Goal: Transaction & Acquisition: Book appointment/travel/reservation

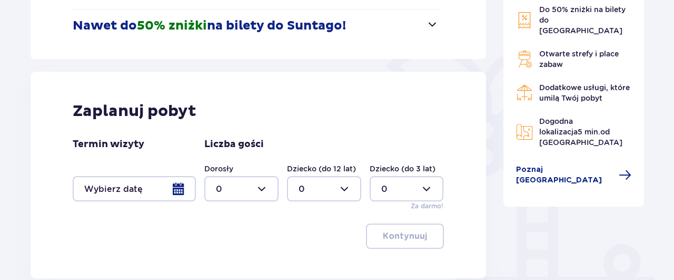
scroll to position [219, 0]
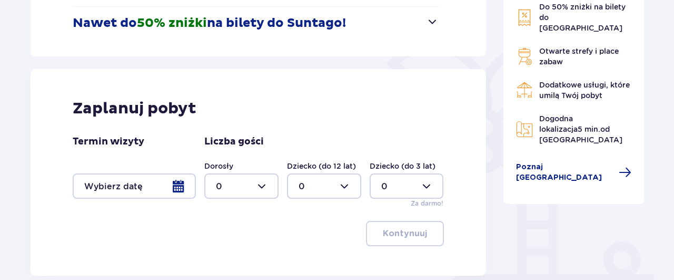
click at [178, 187] on div at bounding box center [134, 185] width 123 height 25
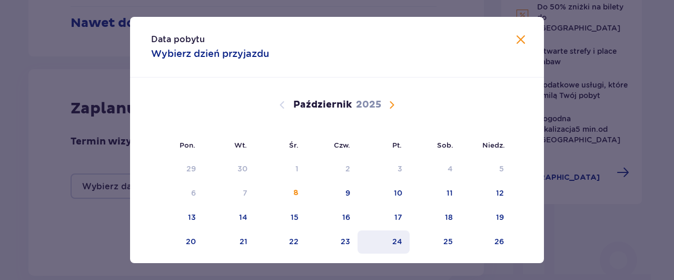
click at [405, 240] on div "24" at bounding box center [384, 241] width 52 height 23
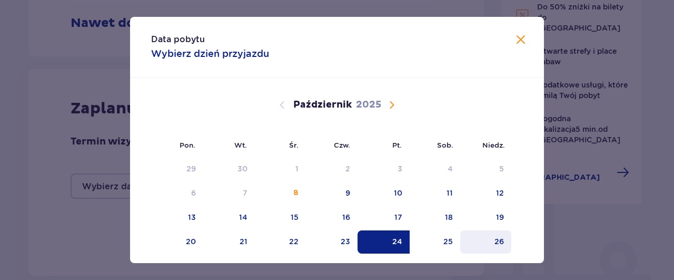
click at [490, 241] on div "26" at bounding box center [485, 241] width 51 height 23
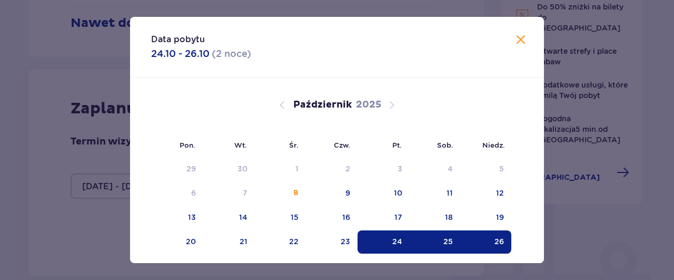
type input "[DATE] - [DATE]"
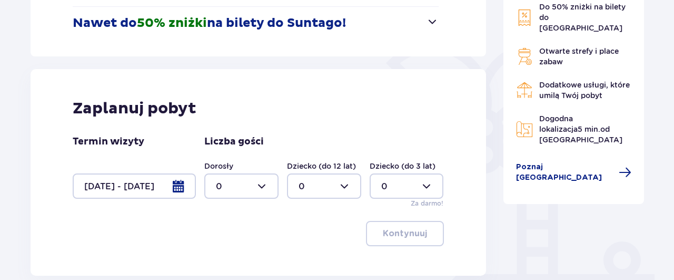
click at [265, 191] on div at bounding box center [241, 185] width 74 height 25
click at [233, 147] on div "3" at bounding box center [241, 149] width 51 height 12
type input "3"
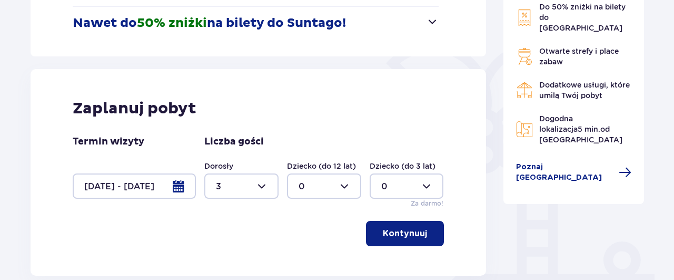
click at [429, 190] on div at bounding box center [407, 185] width 74 height 25
click at [397, 108] on div "1" at bounding box center [406, 105] width 51 height 12
type input "1"
click at [408, 232] on p "Kontynuuj" at bounding box center [405, 234] width 44 height 12
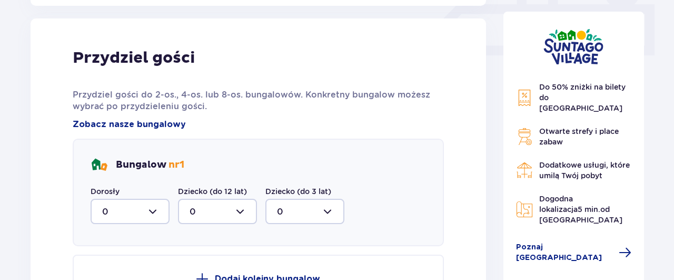
scroll to position [494, 0]
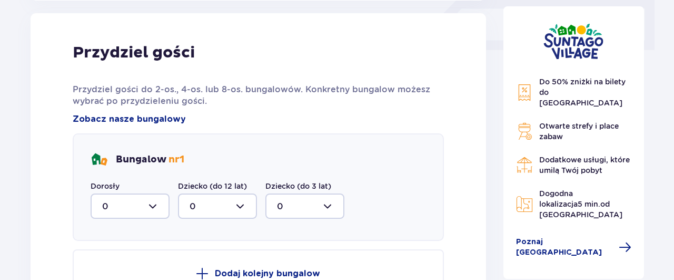
click at [158, 207] on div at bounding box center [130, 205] width 79 height 25
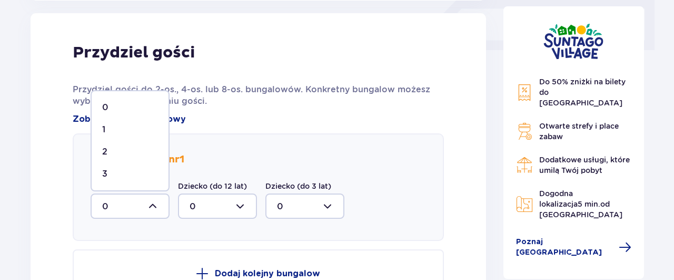
click at [119, 171] on div "3" at bounding box center [130, 174] width 56 height 12
type input "3"
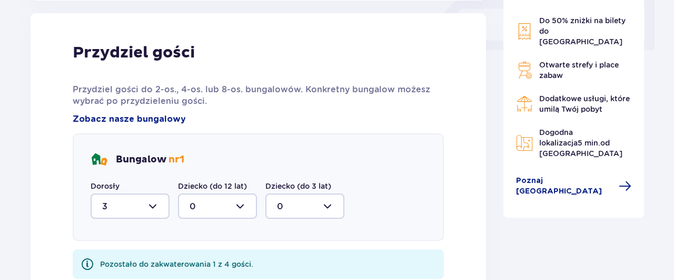
click at [327, 209] on div at bounding box center [304, 205] width 79 height 25
click at [279, 262] on p "1" at bounding box center [278, 260] width 3 height 12
type input "1"
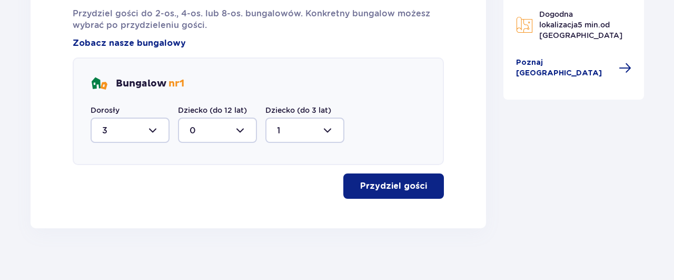
scroll to position [581, 0]
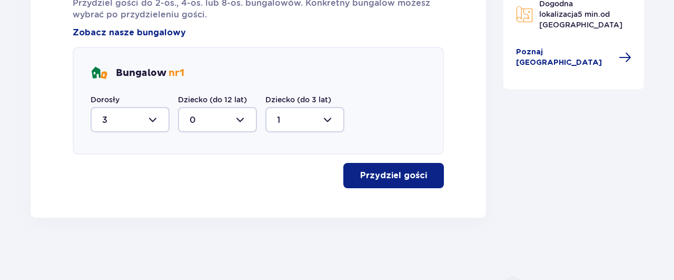
click at [391, 172] on p "Przydziel gości" at bounding box center [393, 176] width 67 height 12
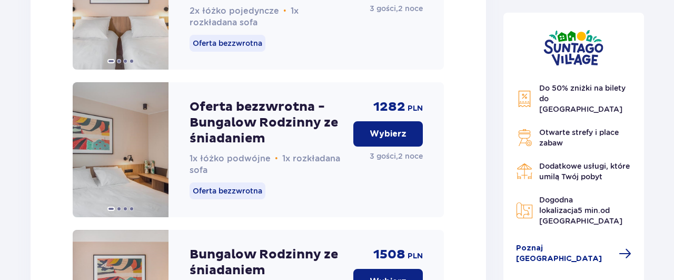
scroll to position [1510, 0]
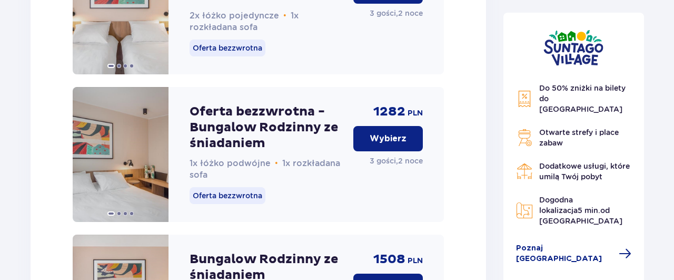
click at [398, 144] on p "Wybierz" at bounding box center [388, 139] width 37 height 12
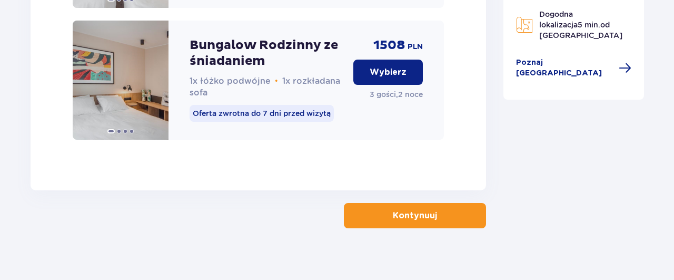
scroll to position [1881, 0]
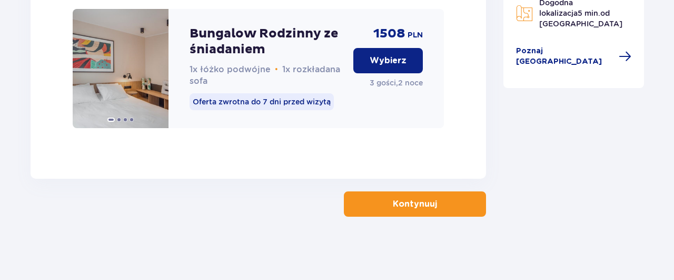
click at [407, 205] on p "Kontynuuj" at bounding box center [415, 204] width 44 height 12
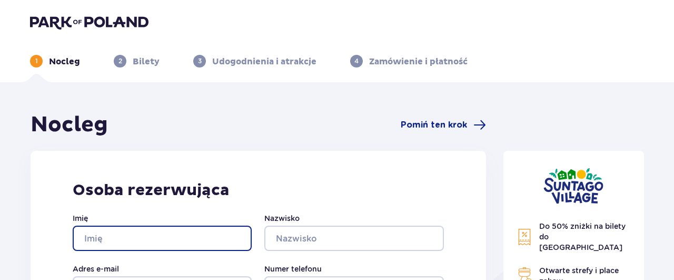
click at [131, 237] on input "Imię" at bounding box center [162, 237] width 179 height 25
type input "LUIZA"
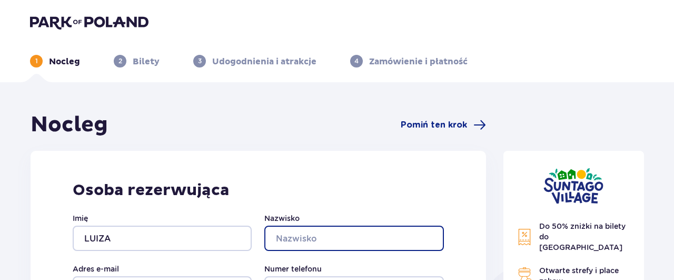
click at [297, 235] on input "Nazwisko" at bounding box center [353, 237] width 179 height 25
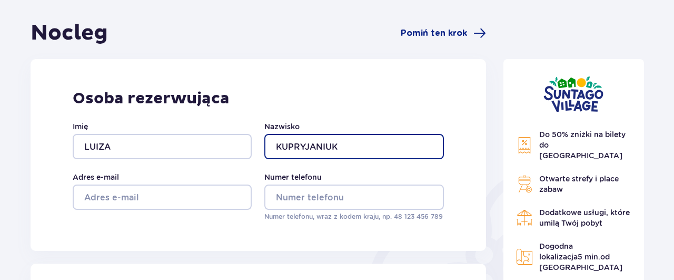
scroll to position [110, 0]
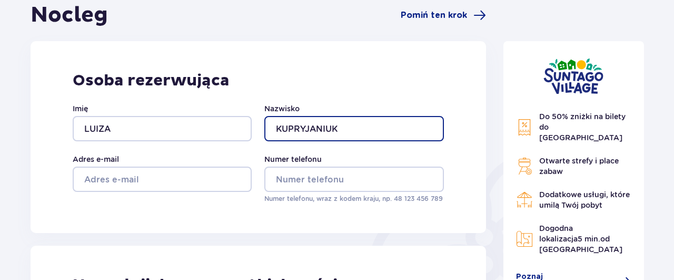
type input "KUPRYJANIUK"
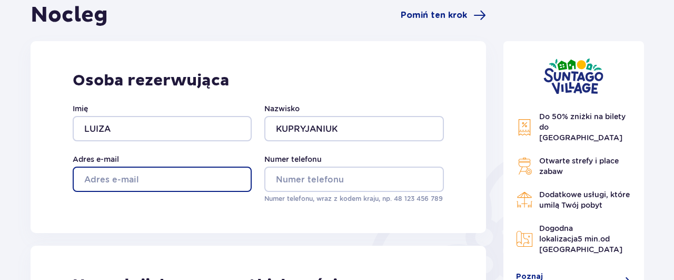
click at [112, 180] on input "Adres e-mail" at bounding box center [162, 178] width 179 height 25
type input "[EMAIL_ADDRESS][DOMAIN_NAME]"
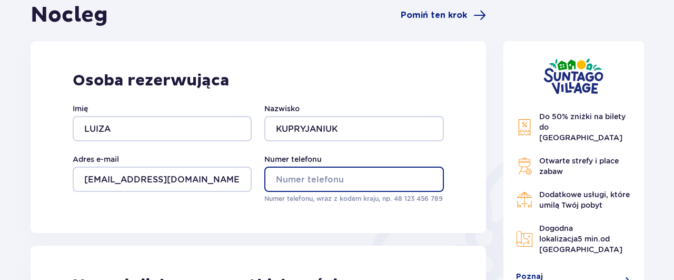
click at [326, 181] on input "Numer telefonu" at bounding box center [353, 178] width 179 height 25
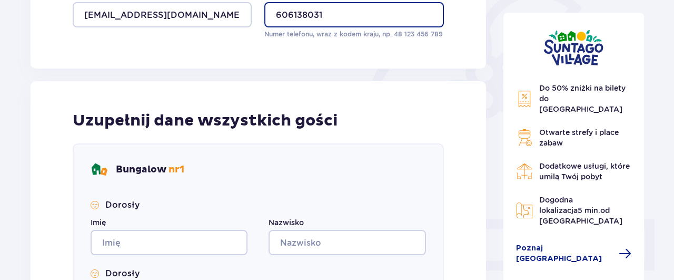
scroll to position [329, 0]
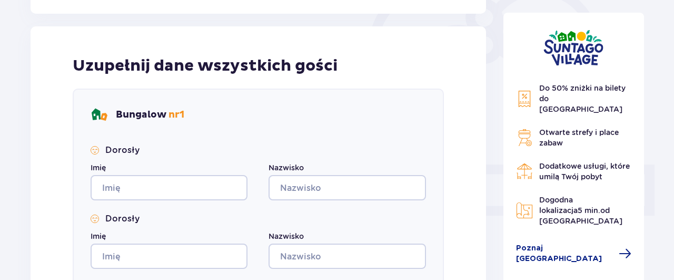
type input "606138031"
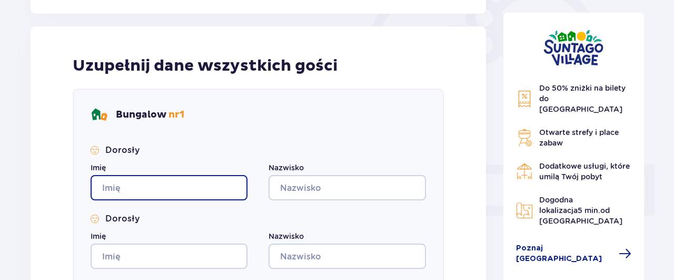
click at [133, 184] on input "Imię" at bounding box center [169, 187] width 157 height 25
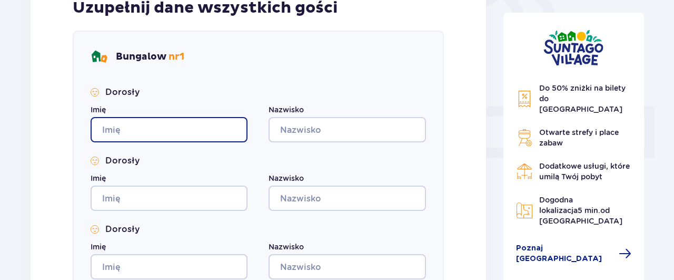
scroll to position [383, 0]
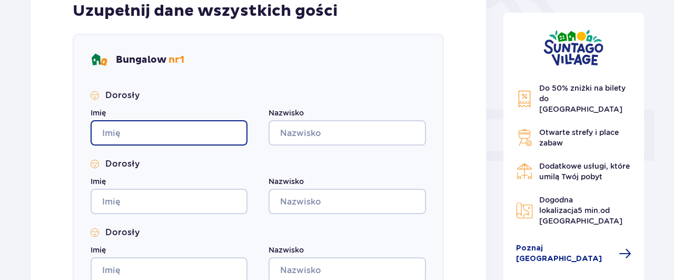
type input "l"
type input "Luiza"
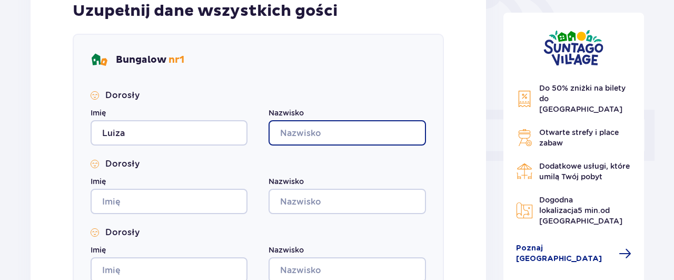
click at [320, 128] on input "Nazwisko" at bounding box center [347, 132] width 157 height 25
type input "Kupryjaniuk"
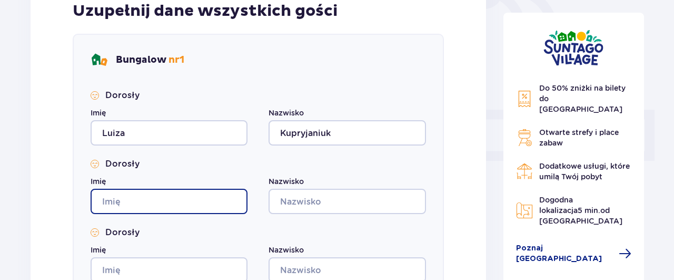
click at [117, 199] on input "Imię" at bounding box center [169, 201] width 157 height 25
type input "[PERSON_NAME]"
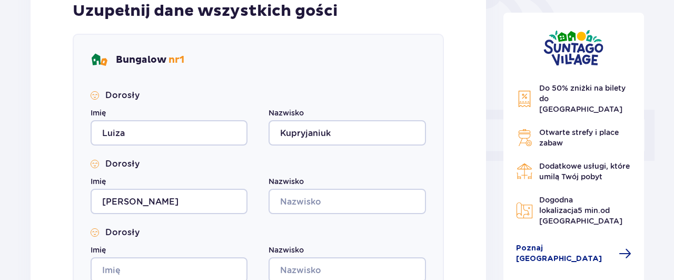
drag, startPoint x: 293, startPoint y: 186, endPoint x: 294, endPoint y: 204, distance: 17.9
click at [293, 194] on div "Nazwisko" at bounding box center [347, 195] width 157 height 38
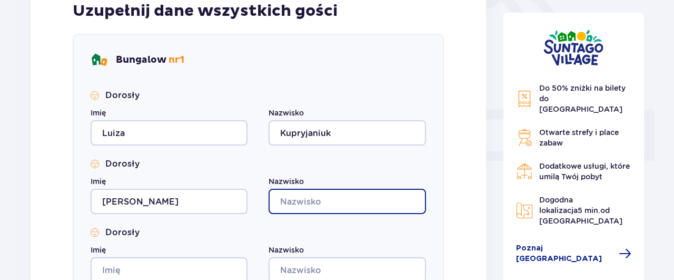
click at [295, 201] on input "Nazwisko" at bounding box center [347, 201] width 157 height 25
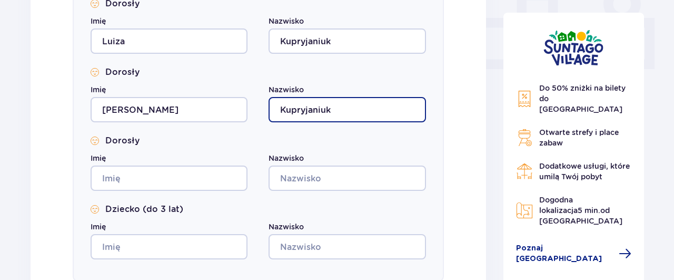
scroll to position [493, 0]
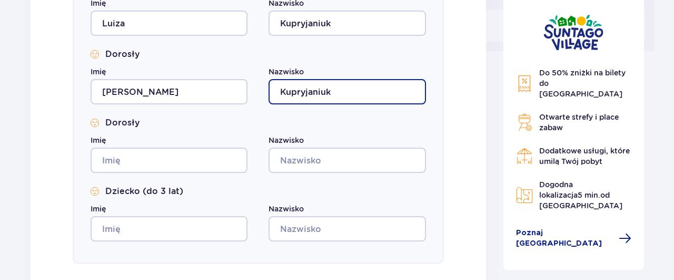
type input "Kupryjaniuk"
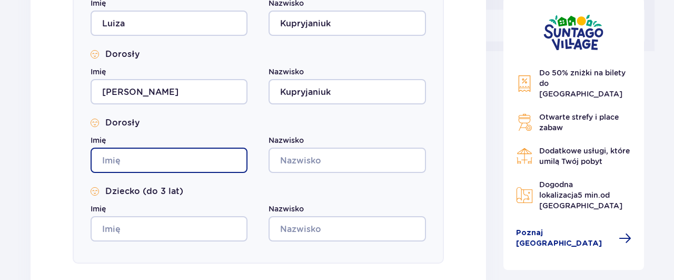
click at [142, 160] on input "Imię" at bounding box center [169, 159] width 157 height 25
type input "[PERSON_NAME]"
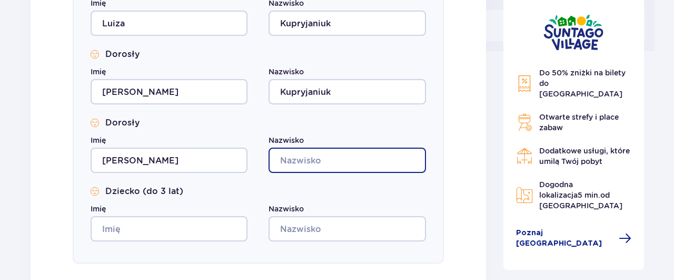
click at [318, 163] on input "Nazwisko" at bounding box center [347, 159] width 157 height 25
type input "Kupryjaniuk"
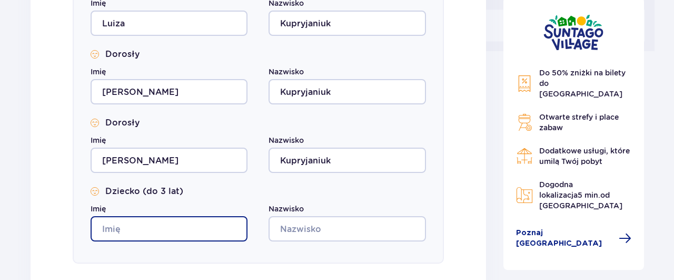
click at [131, 225] on input "Imię" at bounding box center [169, 228] width 157 height 25
type input "[PERSON_NAME]"
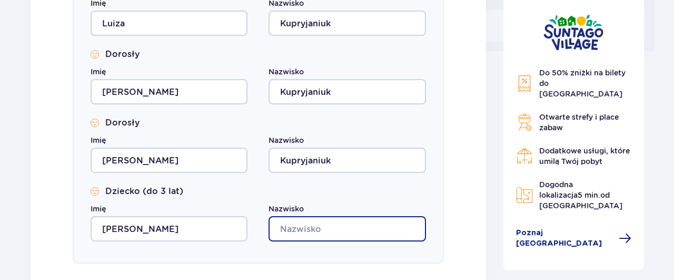
click at [312, 228] on input "Nazwisko" at bounding box center [347, 228] width 157 height 25
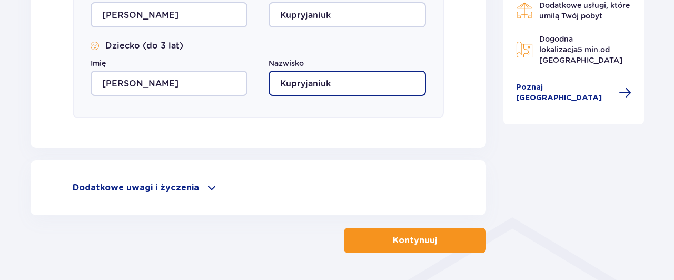
scroll to position [657, 0]
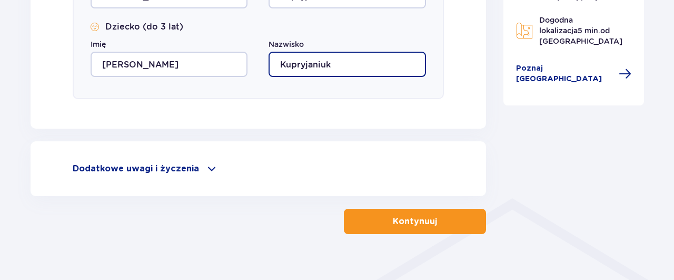
type input "Kupryjaniuk"
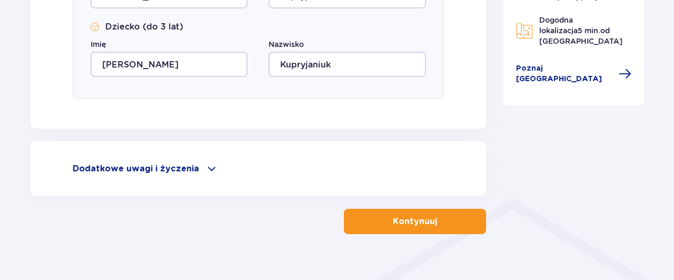
click at [406, 225] on p "Kontynuuj" at bounding box center [415, 221] width 44 height 12
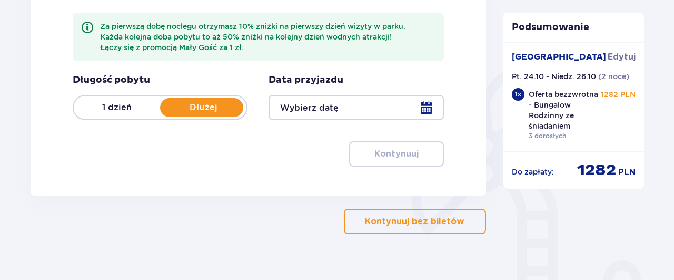
scroll to position [219, 0]
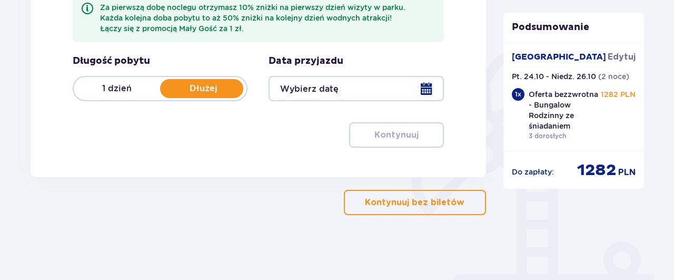
click at [400, 200] on p "Kontynuuj bez biletów" at bounding box center [415, 202] width 100 height 12
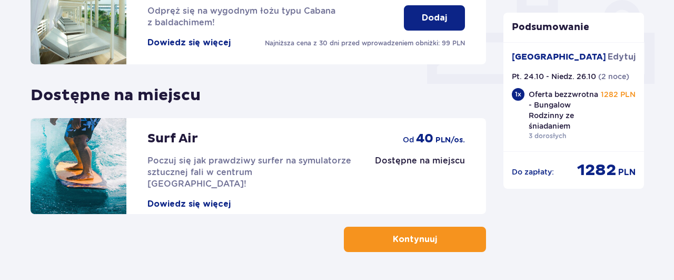
scroll to position [485, 0]
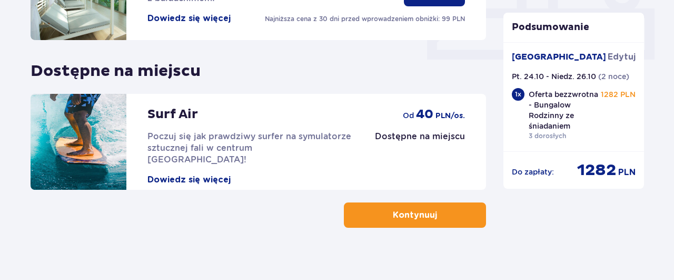
click at [420, 209] on p "Kontynuuj" at bounding box center [415, 215] width 44 height 12
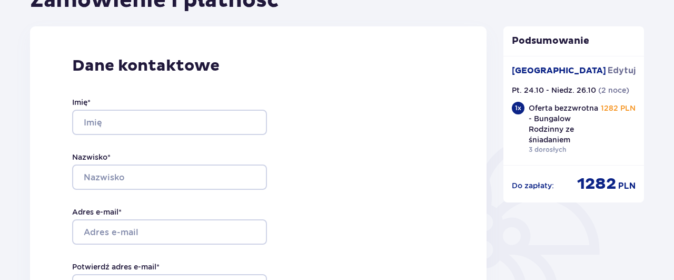
scroll to position [110, 0]
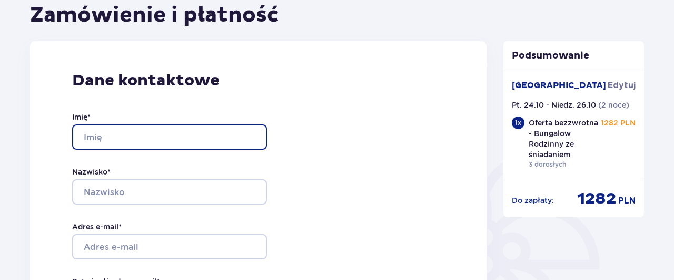
click at [121, 137] on input "Imię *" at bounding box center [169, 136] width 195 height 25
type input "Luiza"
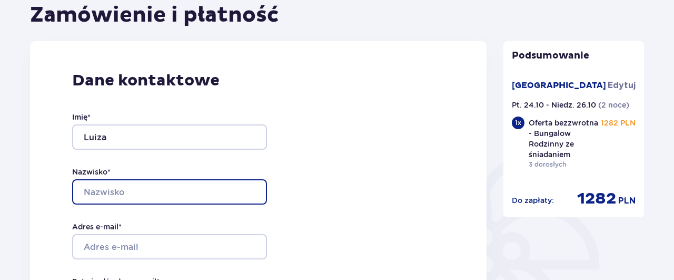
click at [92, 194] on input "Nazwisko *" at bounding box center [169, 191] width 195 height 25
type input "Kupryjaniuk"
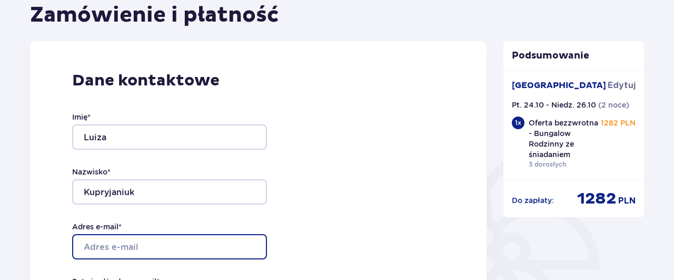
click at [128, 243] on input "Adres e-mail *" at bounding box center [169, 246] width 195 height 25
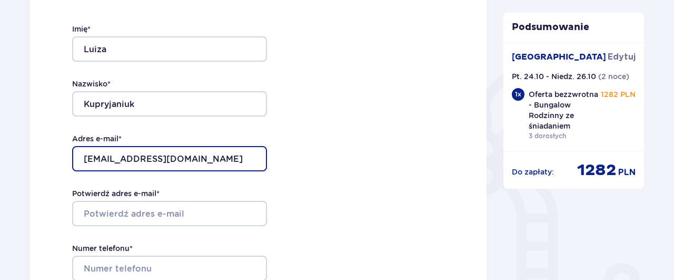
scroll to position [219, 0]
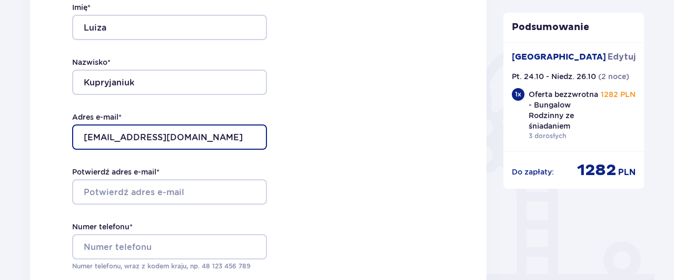
type input "[EMAIL_ADDRESS][DOMAIN_NAME]"
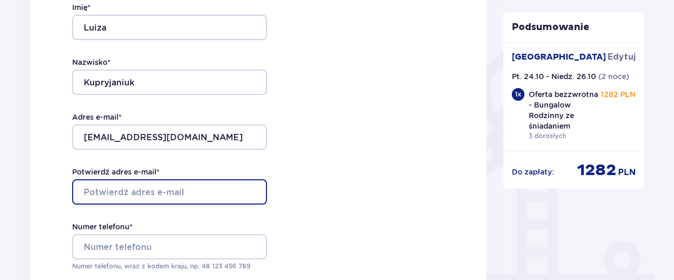
click at [95, 193] on input "Potwierdź adres e-mail *" at bounding box center [169, 191] width 195 height 25
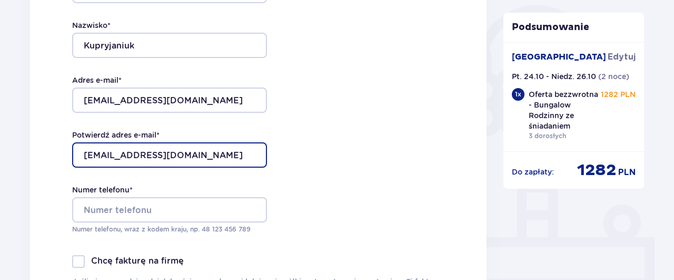
scroll to position [274, 0]
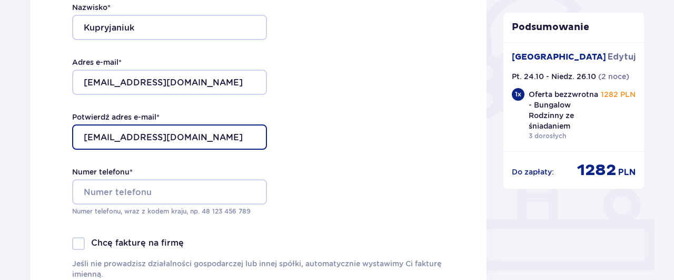
type input "[EMAIL_ADDRESS][DOMAIN_NAME]"
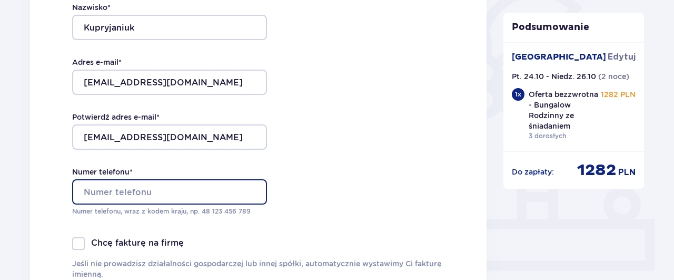
click at [112, 193] on input "Numer telefonu *" at bounding box center [169, 191] width 195 height 25
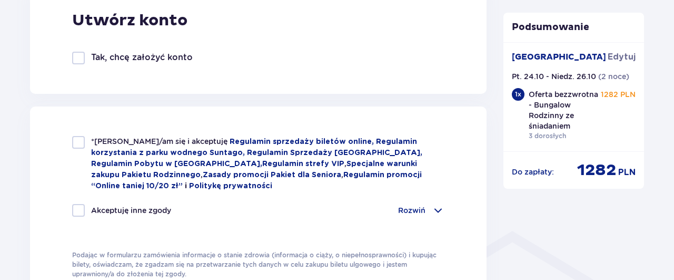
scroll to position [657, 0]
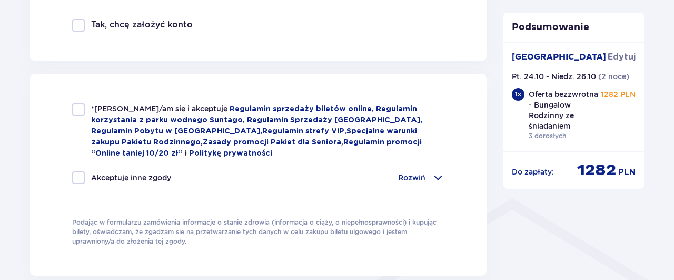
type input "606138031"
click at [80, 108] on div at bounding box center [78, 109] width 13 height 13
checkbox input "true"
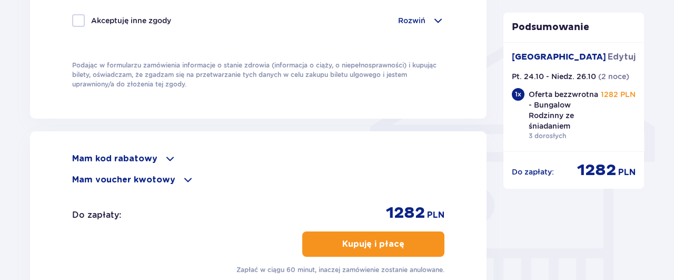
scroll to position [877, 0]
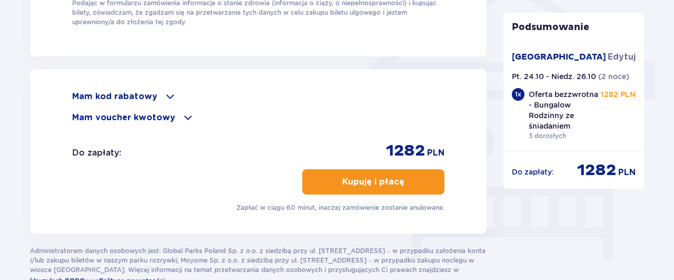
click at [363, 183] on p "Kupuję i płacę" at bounding box center [373, 182] width 62 height 12
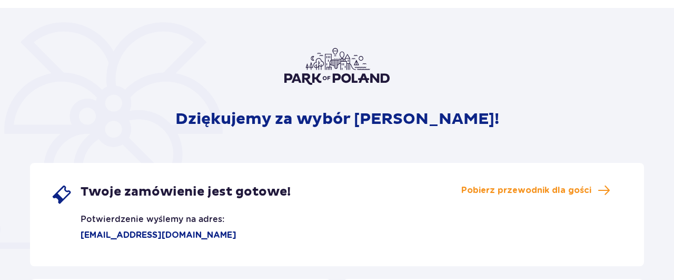
scroll to position [55, 0]
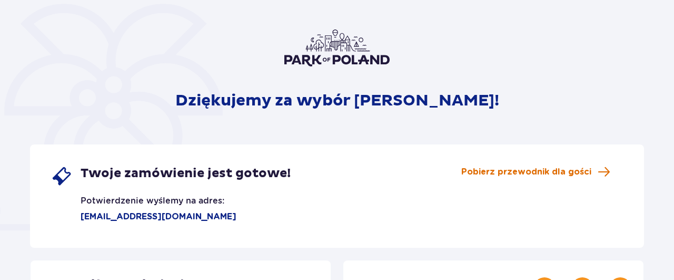
click at [537, 172] on span "Pobierz przewodnik dla gości" at bounding box center [526, 172] width 130 height 12
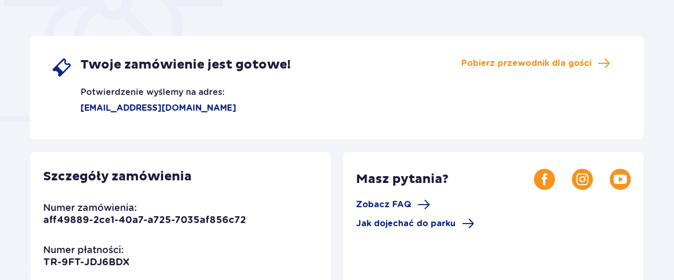
scroll to position [164, 0]
